Goal: Transaction & Acquisition: Purchase product/service

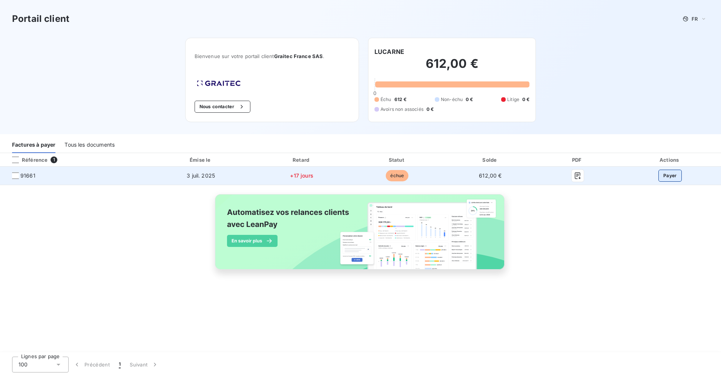
click at [666, 174] on button "Payer" at bounding box center [669, 176] width 23 height 12
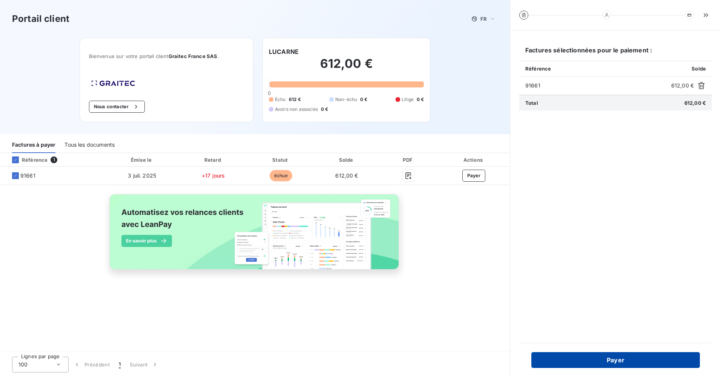
click at [606, 358] on button "Payer" at bounding box center [615, 360] width 169 height 16
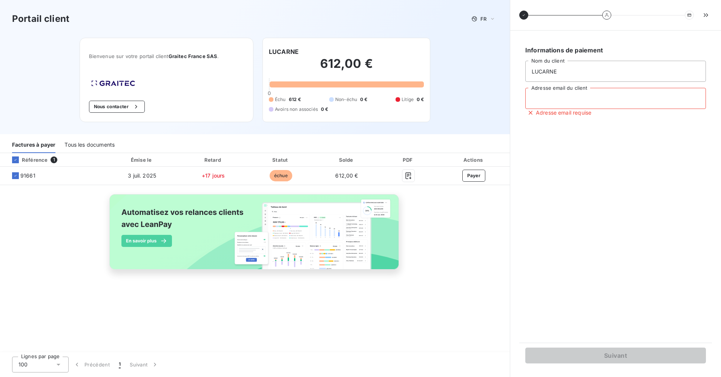
click at [532, 98] on input "Adresse email du client" at bounding box center [615, 98] width 181 height 21
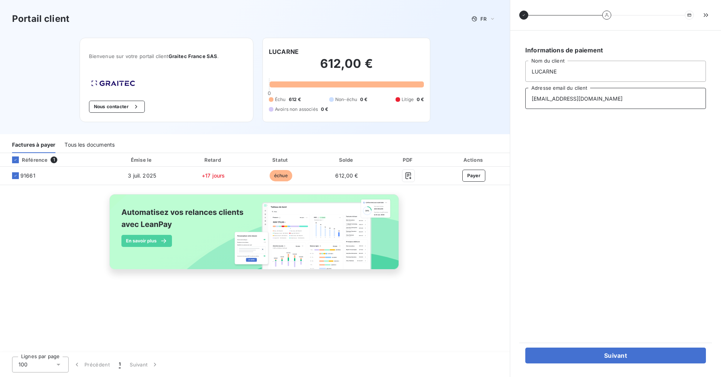
type input "[EMAIL_ADDRESS][DOMAIN_NAME]"
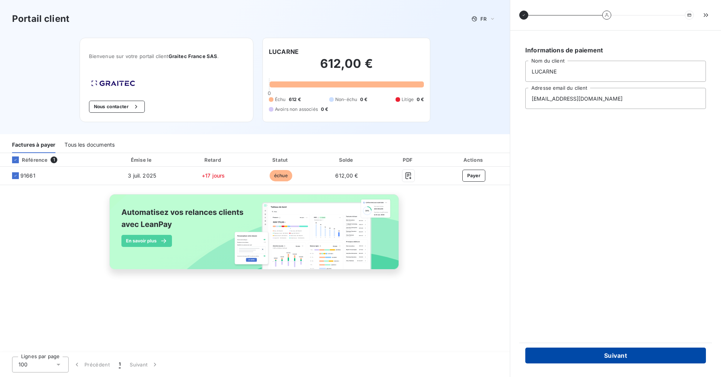
click at [620, 352] on button "Suivant" at bounding box center [615, 356] width 181 height 16
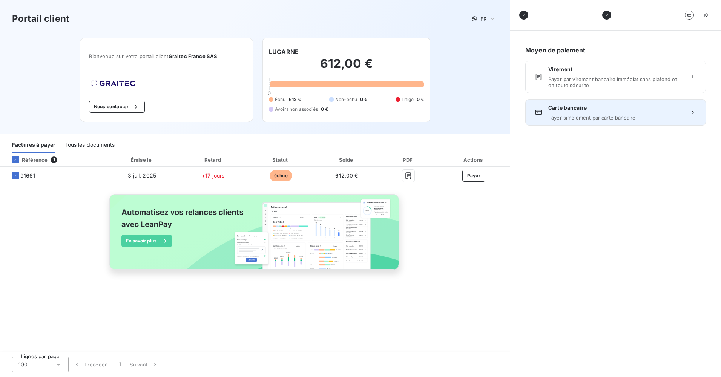
click at [560, 107] on span "Carte bancaire" at bounding box center [615, 108] width 135 height 8
